Goal: Information Seeking & Learning: Check status

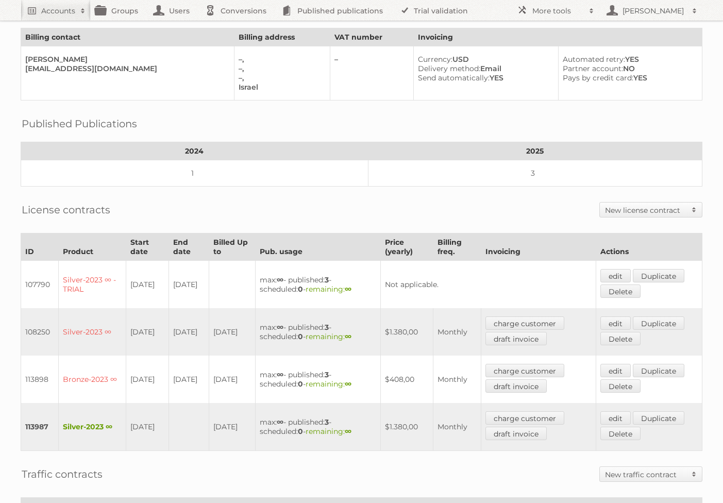
scroll to position [271, 0]
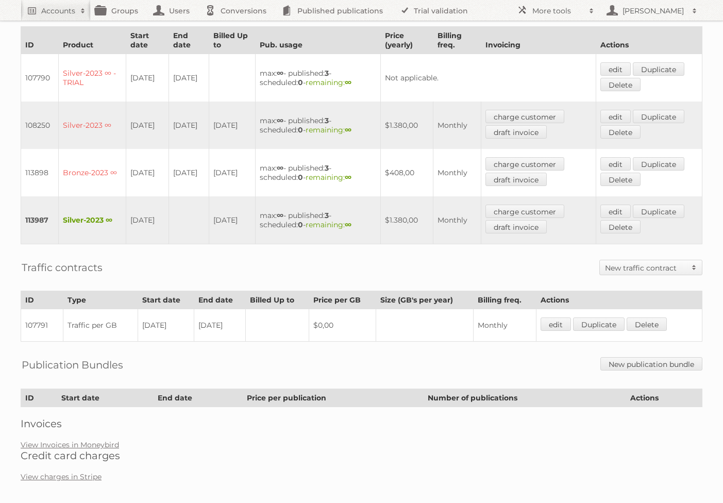
drag, startPoint x: 194, startPoint y: 171, endPoint x: 139, endPoint y: 163, distance: 55.3
click at [139, 163] on tr "113898 Bronze-2023 ∞ 24-06-2025 01-07-2025 01-07-2025 max: ∞ - published: 3 - s…" at bounding box center [361, 172] width 681 height 47
drag, startPoint x: 193, startPoint y: 125, endPoint x: 131, endPoint y: 117, distance: 61.8
click at [131, 117] on tr "108250 Silver-2023 ∞ 23-05-2024 22-12-2024 22-12-2024 max: ∞ - published: 3 - s…" at bounding box center [361, 124] width 681 height 47
click at [214, 135] on td "22-12-2024" at bounding box center [232, 124] width 46 height 47
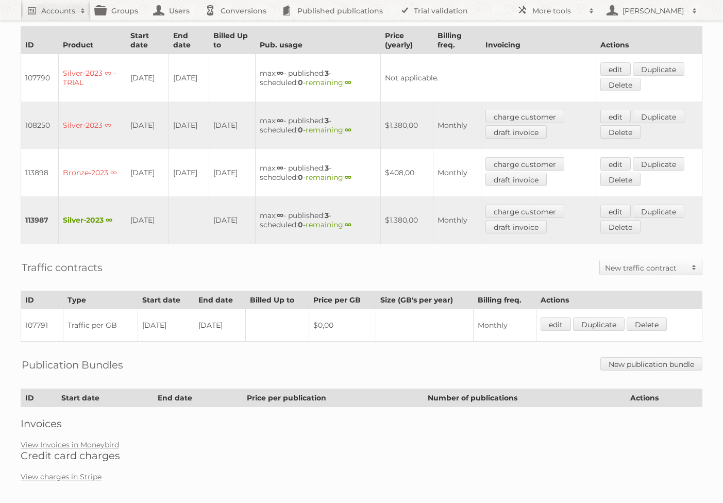
drag, startPoint x: 173, startPoint y: 114, endPoint x: 191, endPoint y: 123, distance: 19.8
click at [191, 123] on td "22-12-2024" at bounding box center [188, 124] width 41 height 47
copy td "22-12-2024"
drag, startPoint x: 149, startPoint y: 171, endPoint x: 128, endPoint y: 164, distance: 22.3
click at [128, 164] on td "24-06-2025" at bounding box center [147, 172] width 43 height 47
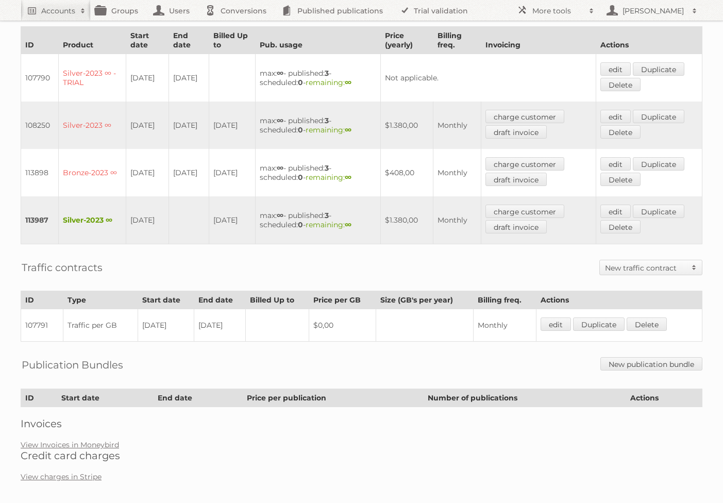
copy td "24-06-2025"
drag, startPoint x: 194, startPoint y: 126, endPoint x: 134, endPoint y: 114, distance: 60.9
click at [134, 114] on tr "108250 Silver-2023 ∞ 23-05-2024 22-12-2024 22-12-2024 max: ∞ - published: 3 - s…" at bounding box center [361, 124] width 681 height 47
click at [226, 133] on td "22-12-2024" at bounding box center [232, 124] width 46 height 47
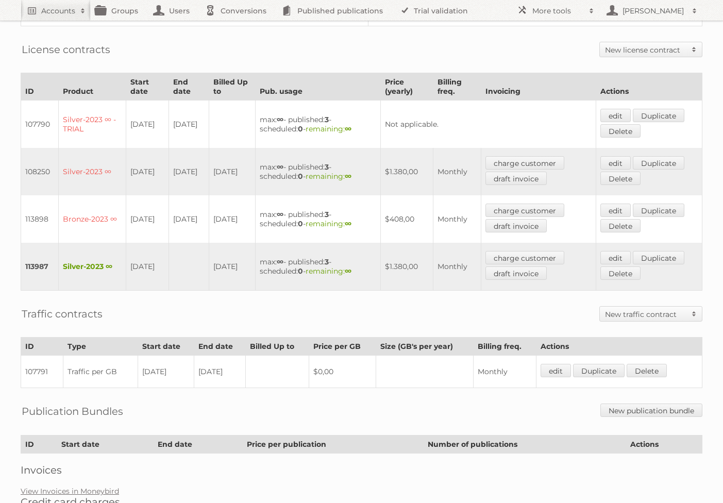
scroll to position [200, 0]
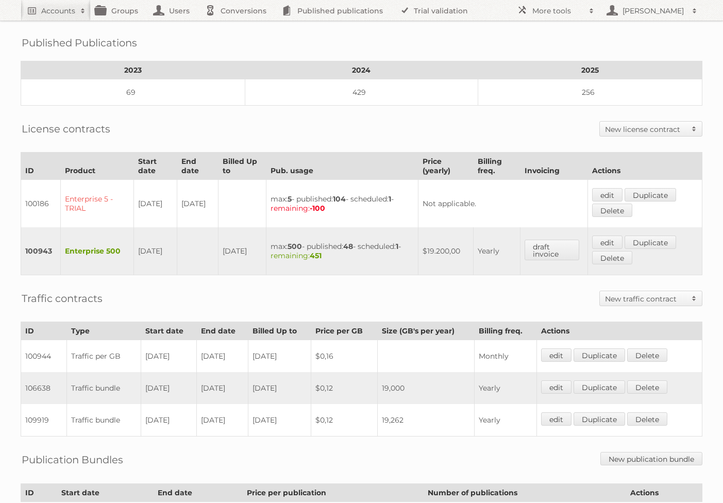
scroll to position [218, 0]
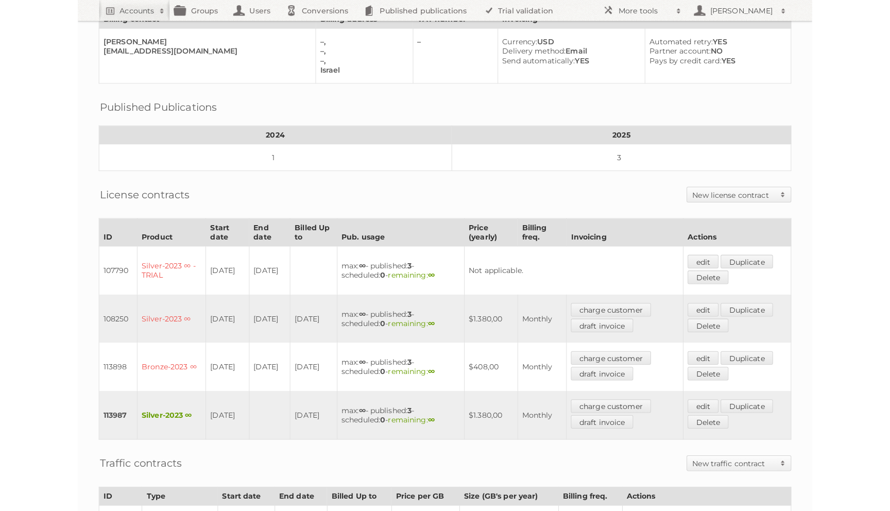
scroll to position [259, 0]
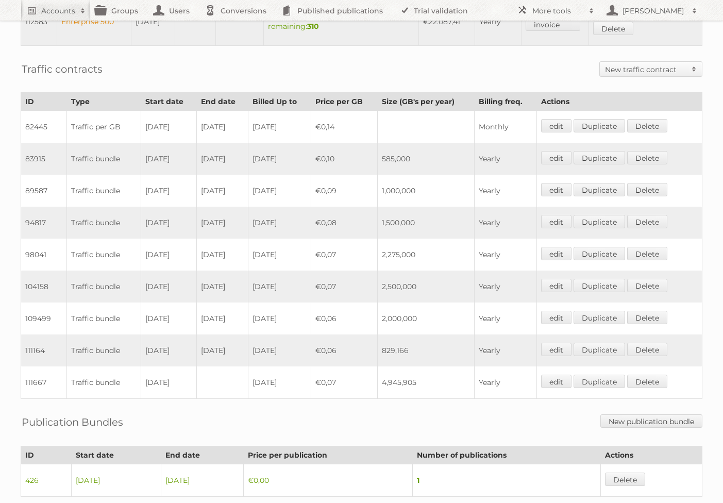
scroll to position [708, 0]
drag, startPoint x: 147, startPoint y: 316, endPoint x: 358, endPoint y: 312, distance: 210.7
click at [358, 312] on tr "109499 Traffic bundle [DATE] [DATE] [DATE] €0,06 2,000,000 Yearly edit Duplicat…" at bounding box center [361, 318] width 681 height 32
drag, startPoint x: 144, startPoint y: 345, endPoint x: 315, endPoint y: 346, distance: 171.5
click at [315, 346] on tr "111164 Traffic bundle [DATE] [DATE] [DATE] €0,06 829,166 Yearly edit Duplicate …" at bounding box center [361, 350] width 681 height 32
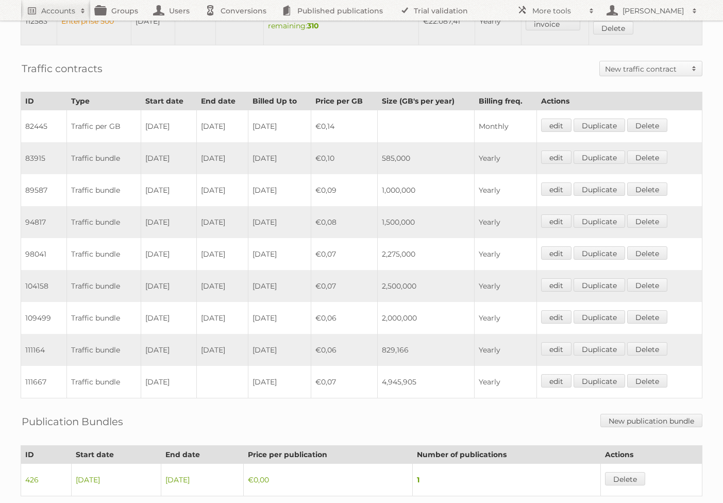
click at [242, 306] on td "[DATE]" at bounding box center [221, 318] width 51 height 32
drag, startPoint x: 439, startPoint y: 287, endPoint x: 320, endPoint y: 280, distance: 118.6
click at [320, 280] on tr "104158 Traffic bundle [DATE] [DATE] [DATE] €0,07 2,500,000 Yearly edit Duplicat…" at bounding box center [361, 286] width 681 height 32
click at [341, 258] on td "€0,07" at bounding box center [344, 254] width 66 height 32
drag, startPoint x: 434, startPoint y: 252, endPoint x: 255, endPoint y: 236, distance: 178.9
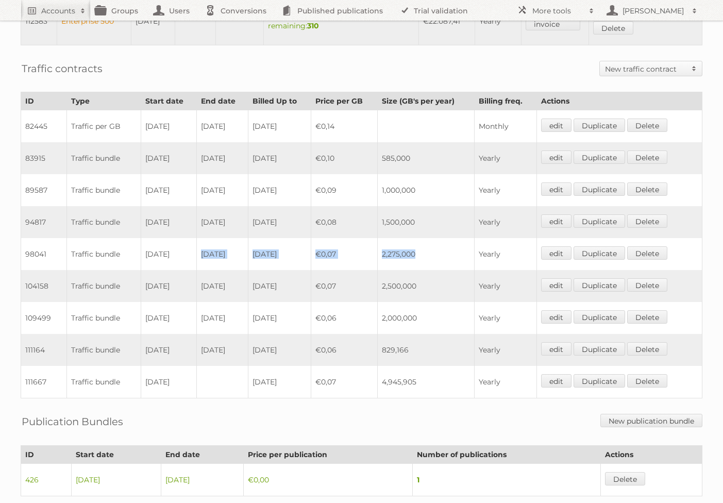
click at [255, 238] on tr "98041 Traffic bundle [DATE] [DATE] [DATE] €0,07 2,275,000 Yearly edit Duplicate…" at bounding box center [361, 254] width 681 height 32
click at [389, 282] on td "2,500,000" at bounding box center [425, 286] width 97 height 32
drag, startPoint x: 442, startPoint y: 286, endPoint x: 307, endPoint y: 278, distance: 134.7
click at [307, 278] on tr "104158 Traffic bundle [DATE] [DATE] [DATE] €0,07 2,500,000 Yearly edit Duplicat…" at bounding box center [361, 286] width 681 height 32
drag, startPoint x: 421, startPoint y: 313, endPoint x: 325, endPoint y: 310, distance: 95.8
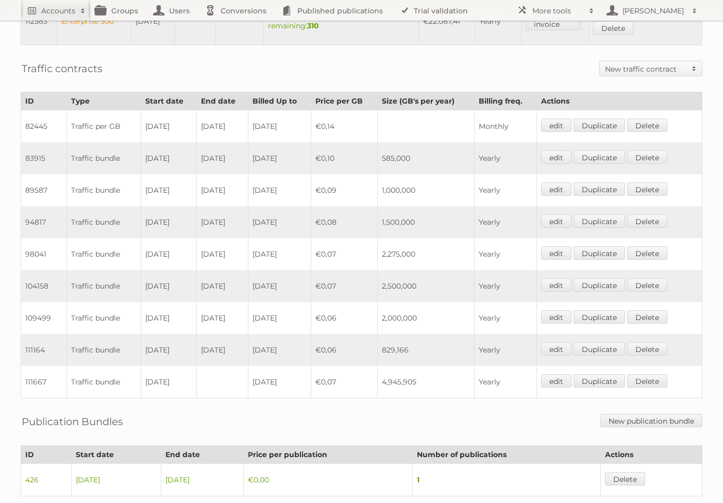
click at [325, 310] on tr "109499 Traffic bundle [DATE] [DATE] [DATE] €0,06 2,000,000 Yearly edit Duplicat…" at bounding box center [361, 318] width 681 height 32
drag, startPoint x: 432, startPoint y: 284, endPoint x: 347, endPoint y: 284, distance: 85.0
click at [347, 284] on tr "104158 Traffic bundle [DATE] [DATE] [DATE] €0,07 2,500,000 Yearly edit Duplicat…" at bounding box center [361, 286] width 681 height 32
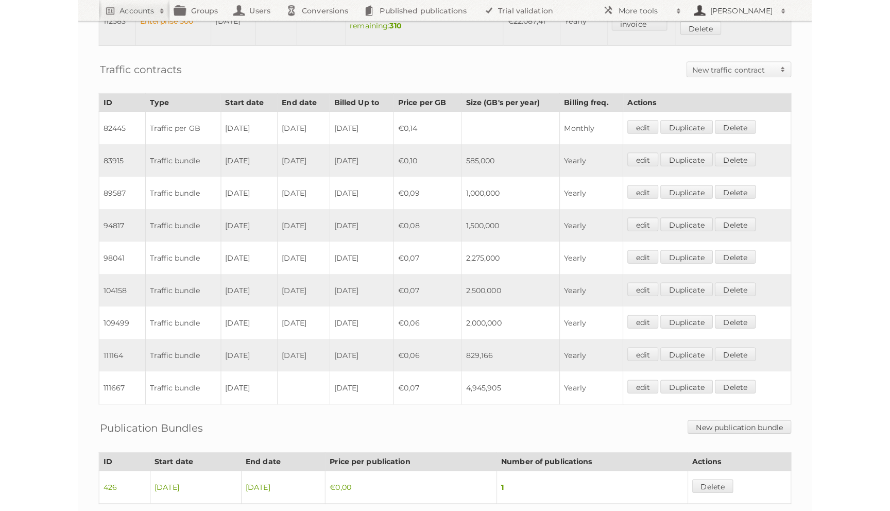
scroll to position [577, 0]
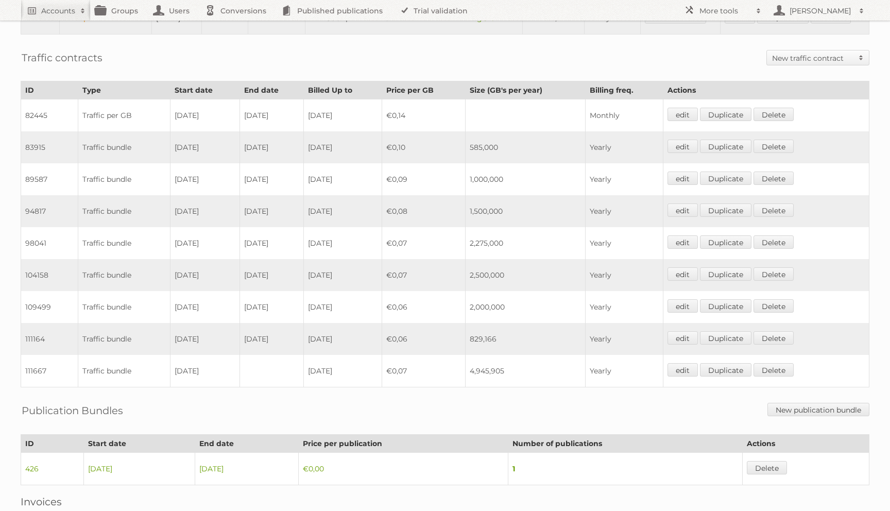
click at [505, 293] on td "2,000,000" at bounding box center [525, 307] width 121 height 32
drag, startPoint x: 517, startPoint y: 339, endPoint x: 402, endPoint y: 337, distance: 114.9
click at [402, 337] on tr "111164 Traffic bundle [DATE] [DATE] [DATE] €0,06 829,166 Yearly edit Duplicate …" at bounding box center [445, 339] width 848 height 32
drag, startPoint x: 525, startPoint y: 305, endPoint x: 311, endPoint y: 303, distance: 214.2
click at [311, 303] on tr "109499 Traffic bundle [DATE] [DATE] [DATE] €0,06 2,000,000 Yearly edit Duplicat…" at bounding box center [445, 307] width 848 height 32
